Goal: Information Seeking & Learning: Check status

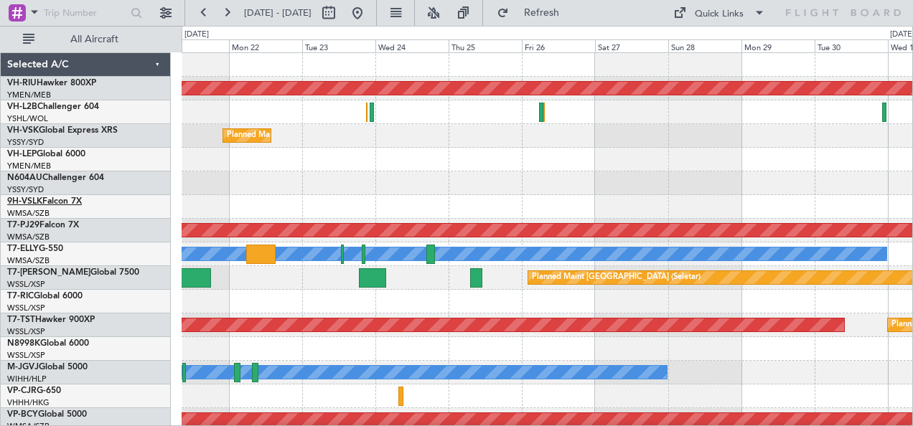
click at [50, 198] on link "9H-VSLK Falcon 7X" at bounding box center [44, 201] width 75 height 9
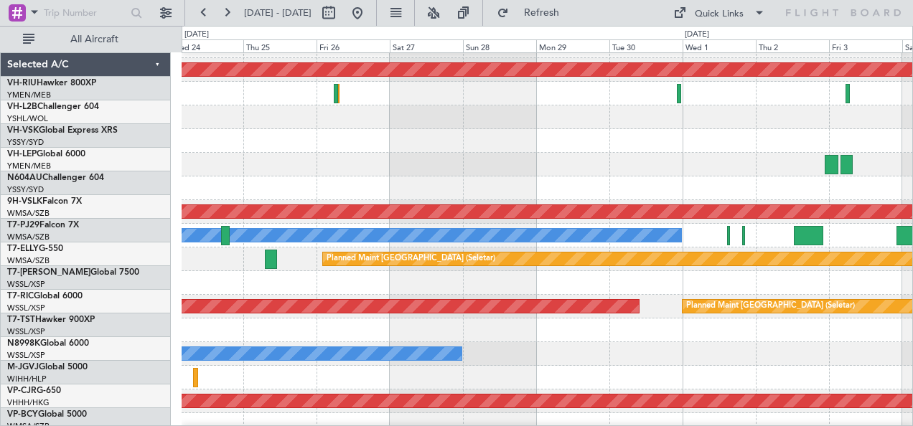
click at [290, 182] on div at bounding box center [548, 189] width 732 height 24
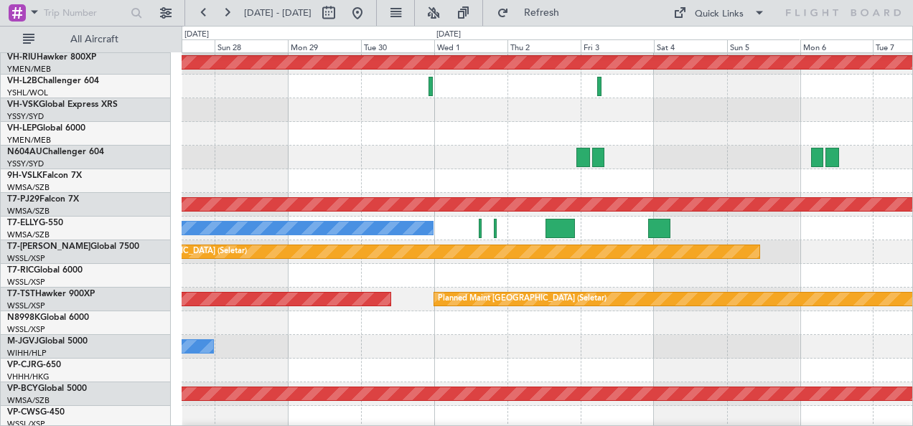
click at [414, 177] on div at bounding box center [548, 181] width 732 height 24
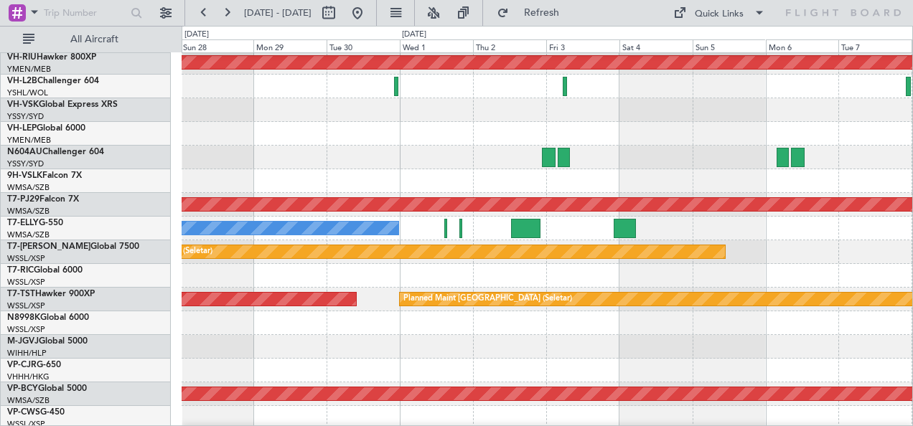
click at [489, 183] on div at bounding box center [548, 181] width 732 height 24
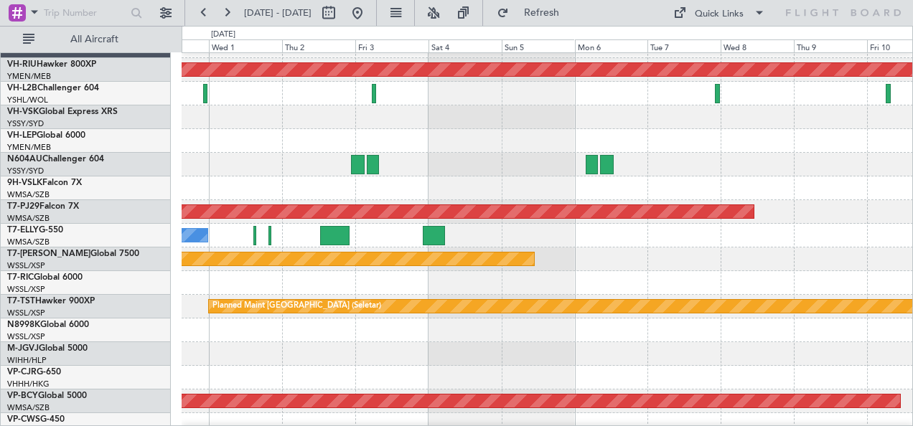
click at [370, 177] on div at bounding box center [548, 189] width 732 height 24
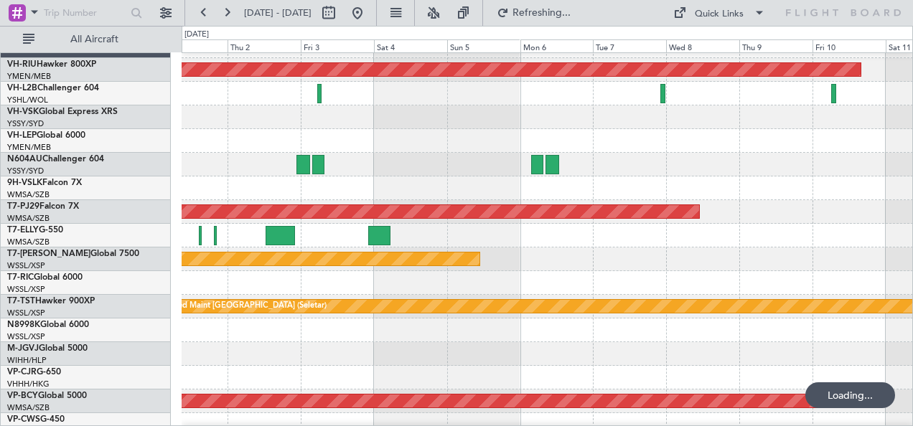
click at [337, 190] on div at bounding box center [548, 189] width 732 height 24
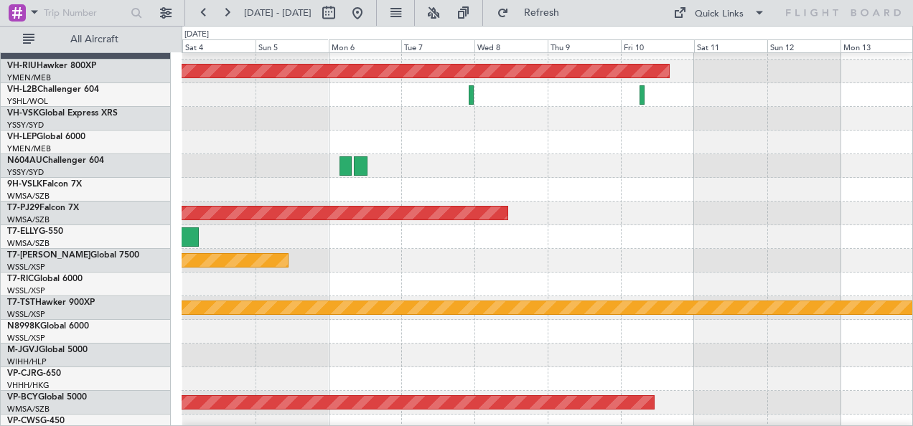
click at [326, 185] on div at bounding box center [548, 190] width 732 height 24
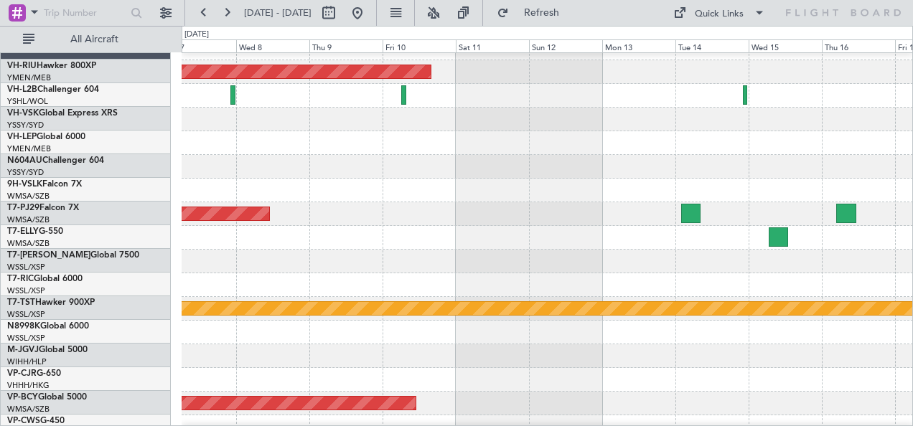
click at [386, 190] on div at bounding box center [548, 191] width 732 height 24
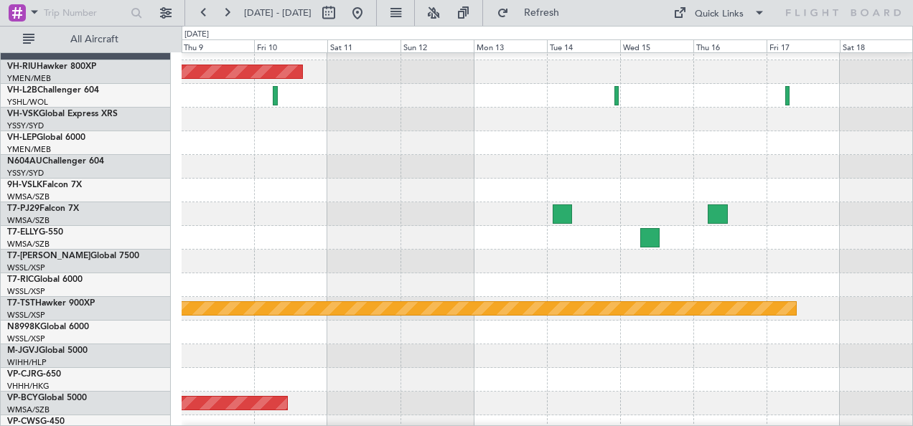
click at [392, 188] on div at bounding box center [548, 191] width 732 height 24
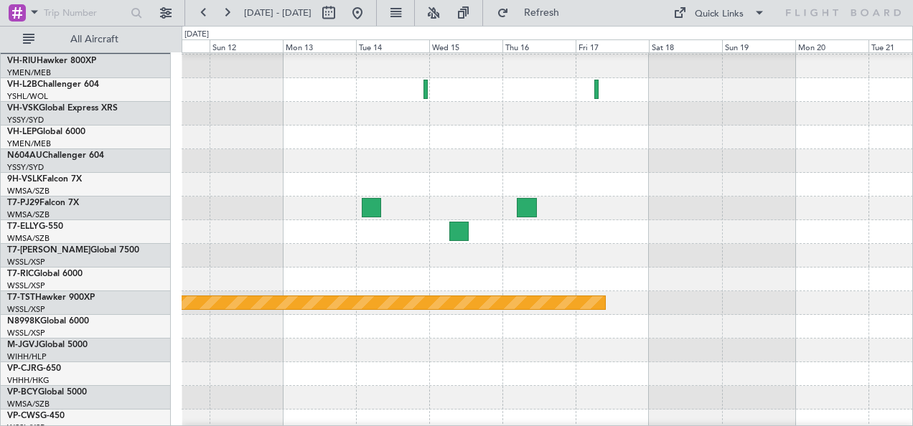
click at [429, 188] on div at bounding box center [548, 185] width 732 height 24
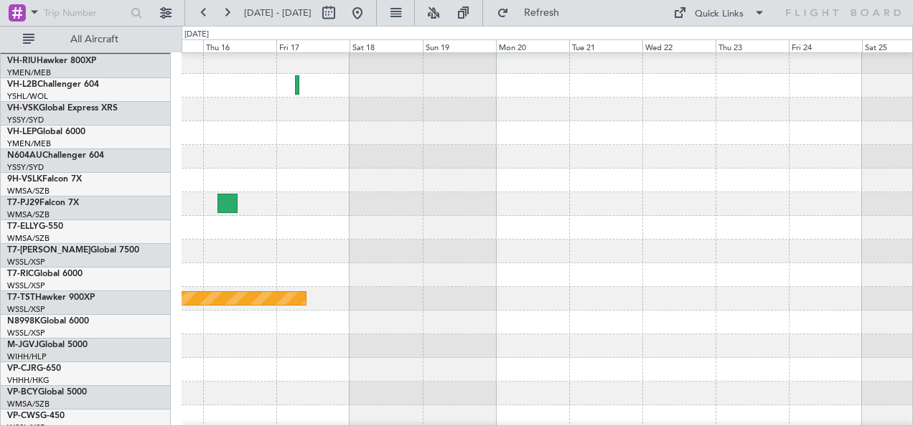
click at [424, 175] on div at bounding box center [548, 181] width 732 height 24
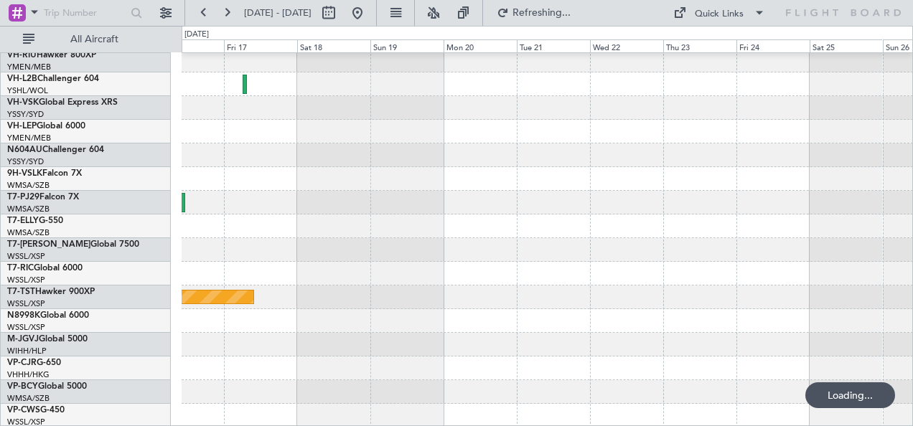
click at [709, 174] on div at bounding box center [548, 179] width 732 height 24
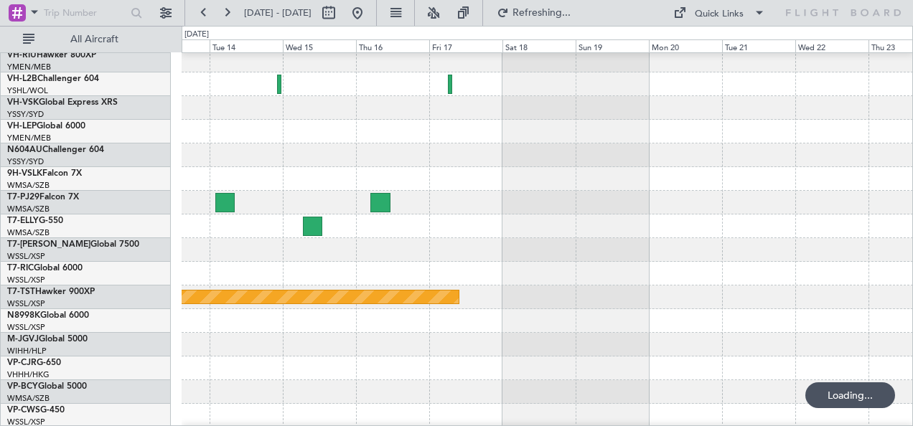
click at [665, 167] on div at bounding box center [548, 156] width 732 height 24
